Goal: Task Accomplishment & Management: Use online tool/utility

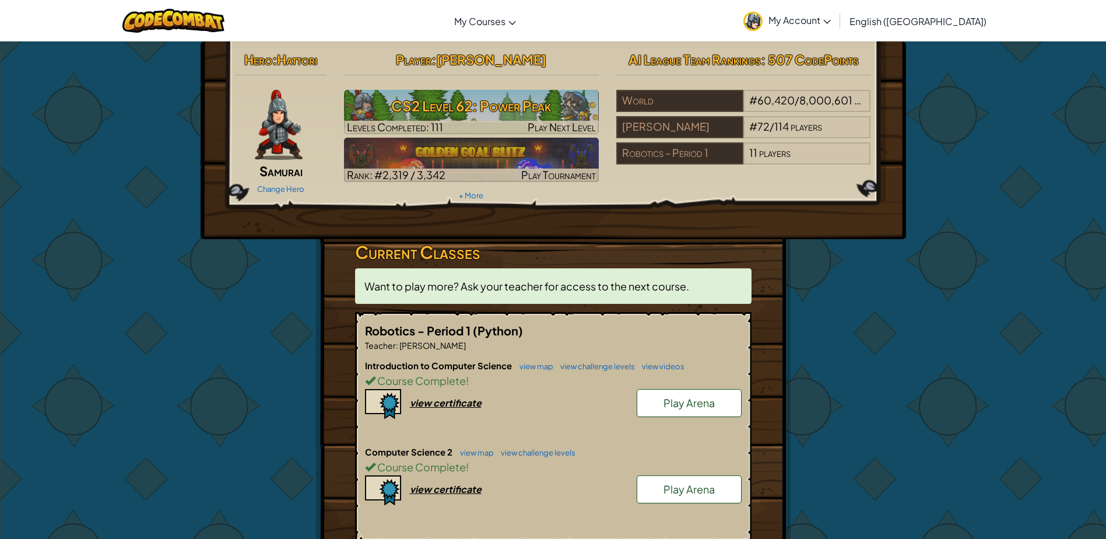
scroll to position [117, 0]
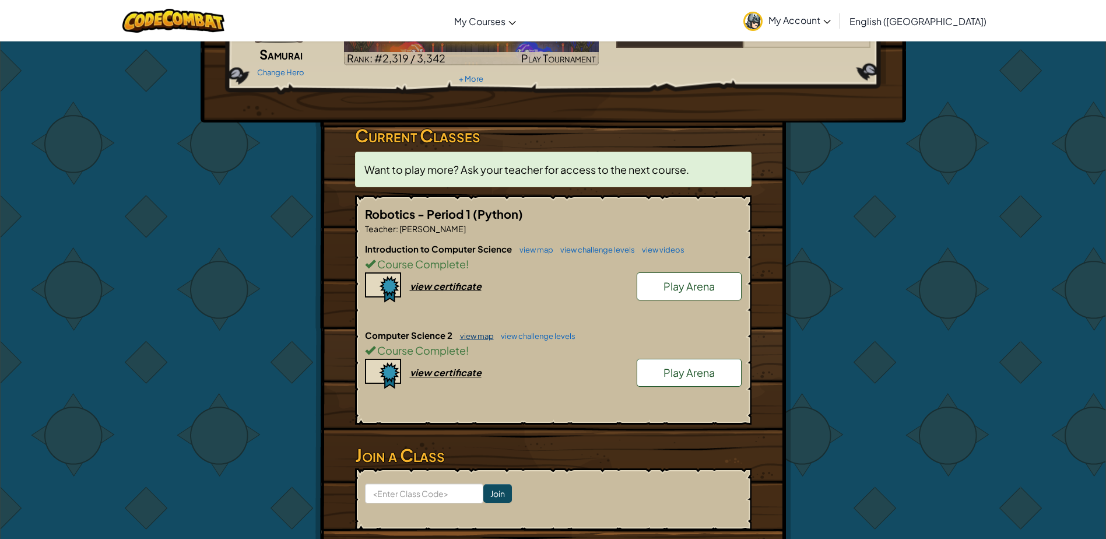
click at [477, 334] on link "view map" at bounding box center [474, 335] width 40 height 9
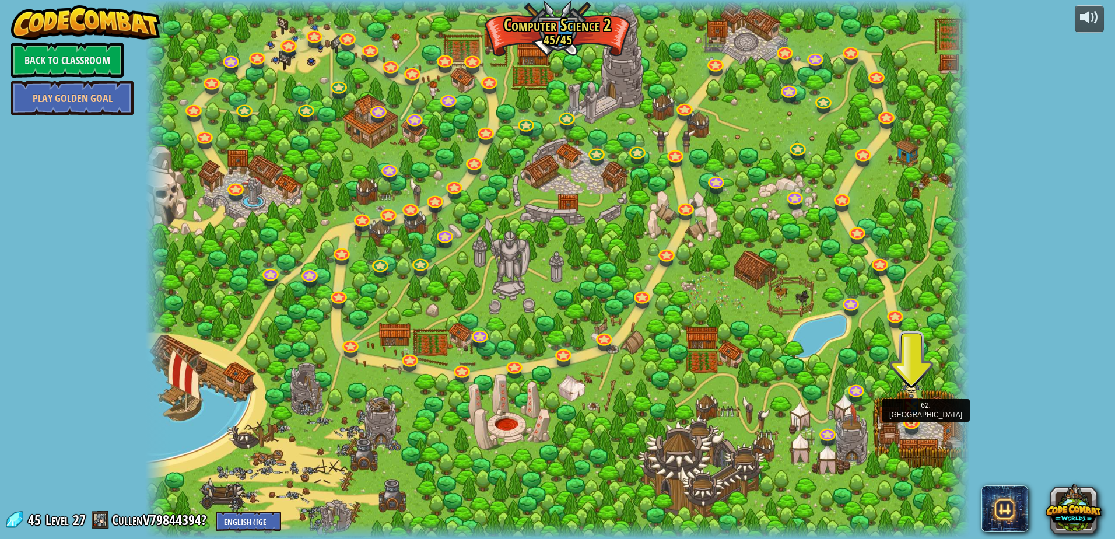
drag, startPoint x: 903, startPoint y: 415, endPoint x: 844, endPoint y: 427, distance: 60.1
click at [903, 415] on img at bounding box center [911, 402] width 22 height 44
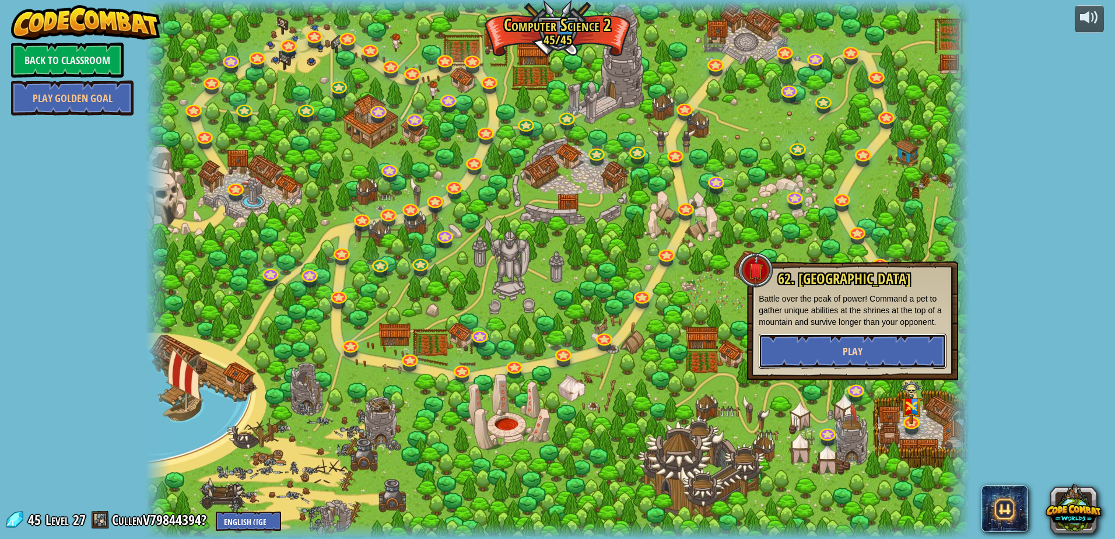
click at [896, 348] on button "Play" at bounding box center [853, 351] width 188 height 35
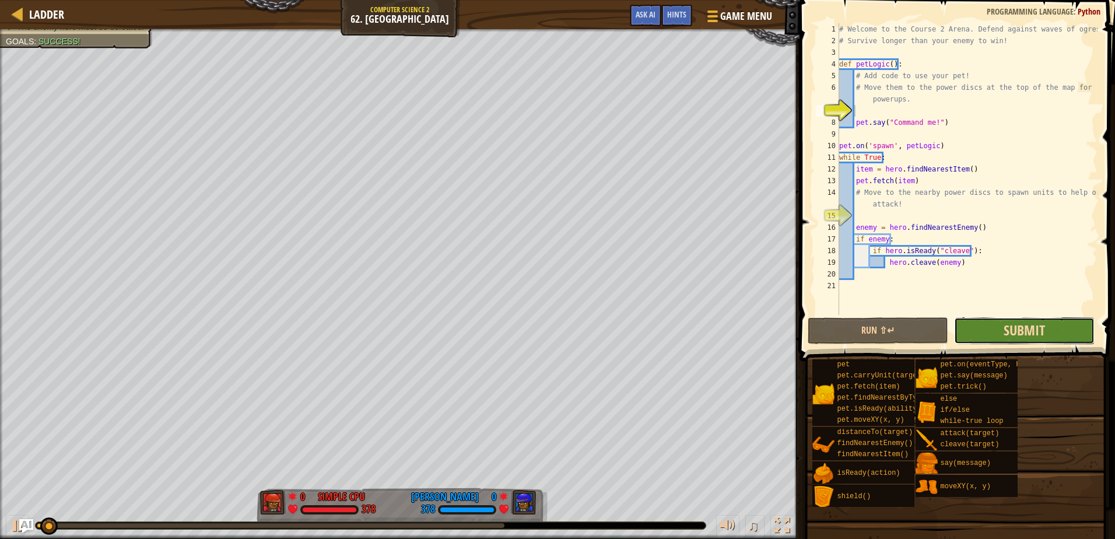
click at [1022, 328] on span "Submit" at bounding box center [1023, 330] width 41 height 19
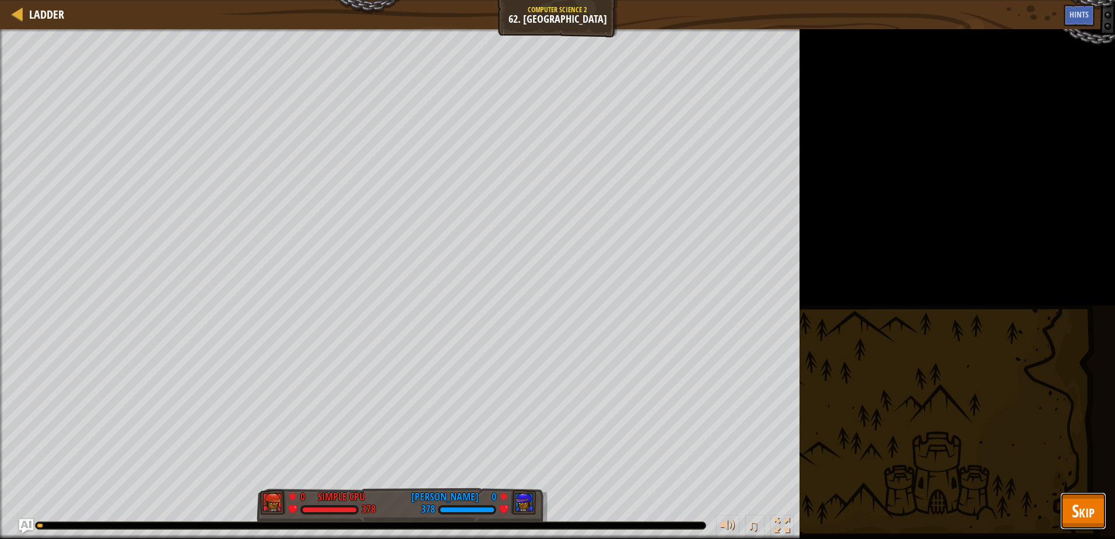
click at [1085, 504] on span "Skip" at bounding box center [1083, 511] width 23 height 24
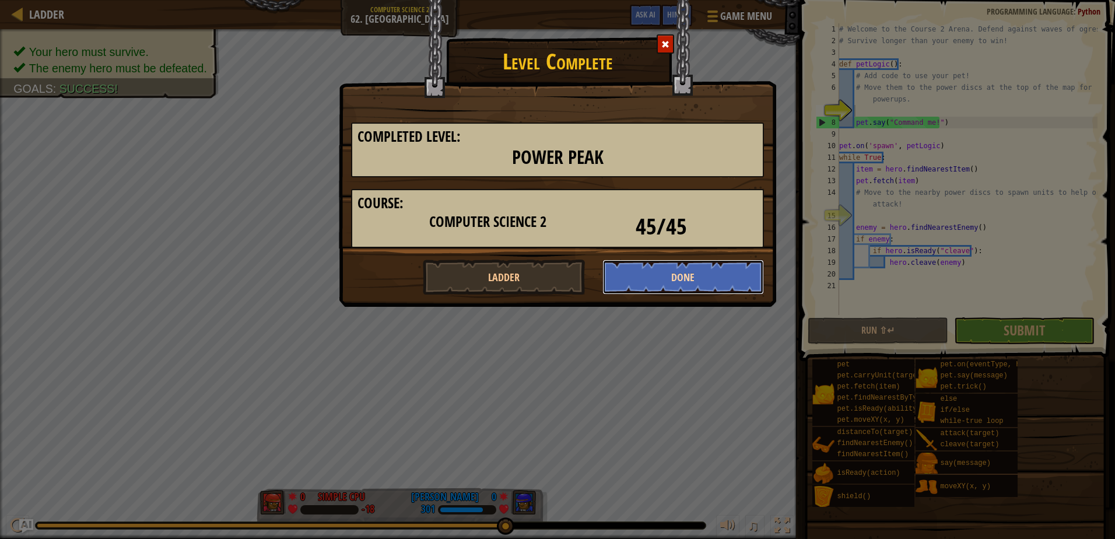
click at [717, 275] on button "Done" at bounding box center [683, 276] width 162 height 35
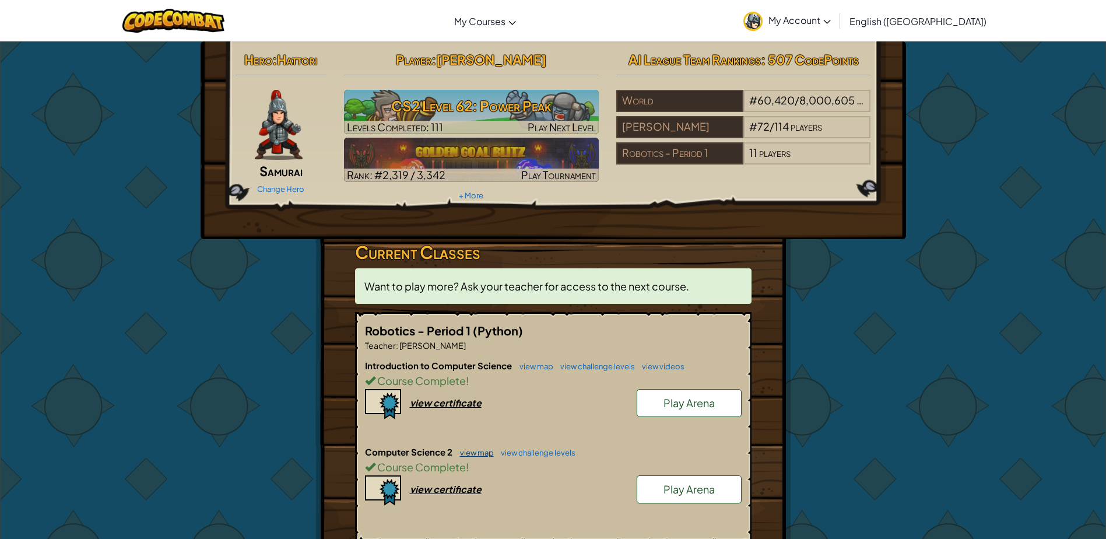
click at [469, 453] on link "view map" at bounding box center [474, 452] width 40 height 9
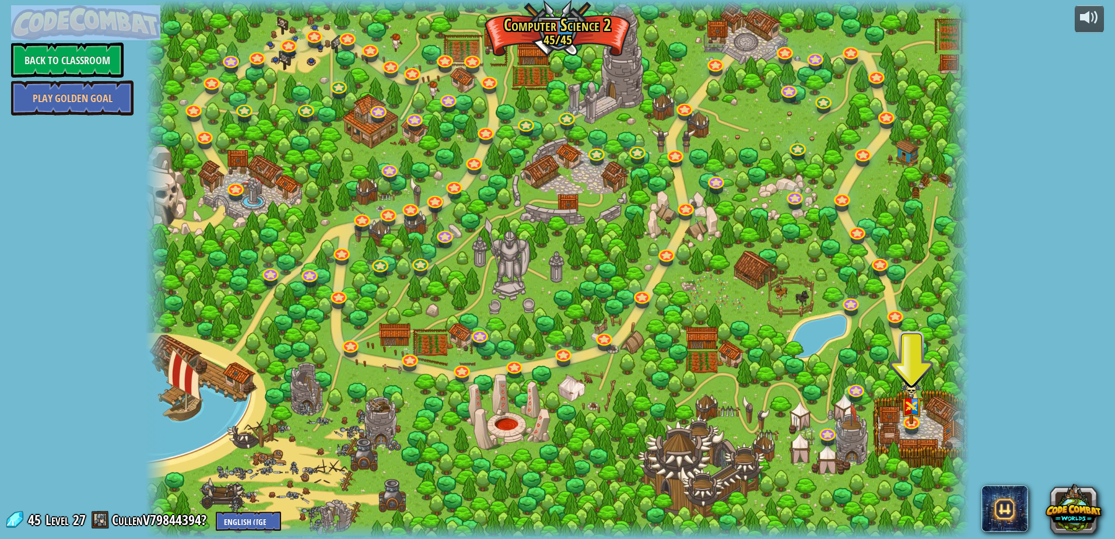
drag, startPoint x: -2, startPoint y: 241, endPoint x: -2, endPoint y: 169, distance: 72.3
click at [0, 0] on html "powered by Back to Classroom Play Golden Goal 8. Picnic Buster Protect the picn…" at bounding box center [557, 0] width 1115 height 0
